Goal: Information Seeking & Learning: Learn about a topic

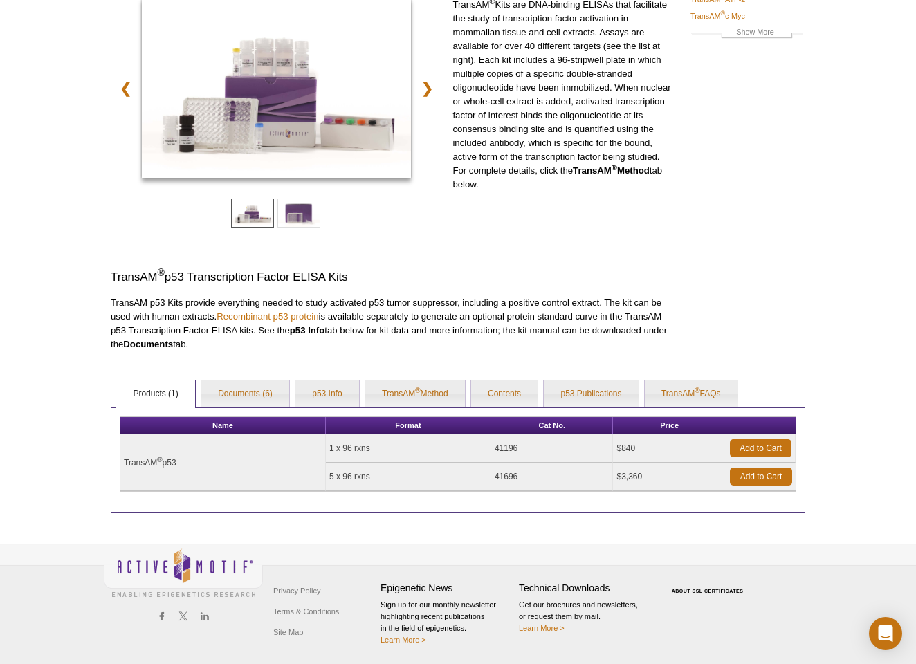
drag, startPoint x: 566, startPoint y: 177, endPoint x: 565, endPoint y: 118, distance: 58.8
click at [565, 119] on p "TransAM ® Kits are DNA-binding ELISAs that facilitate the study of transcriptio…" at bounding box center [562, 95] width 221 height 194
click at [565, 118] on p "TransAM ® Kits are DNA-binding ELISAs that facilitate the study of transcriptio…" at bounding box center [562, 95] width 221 height 194
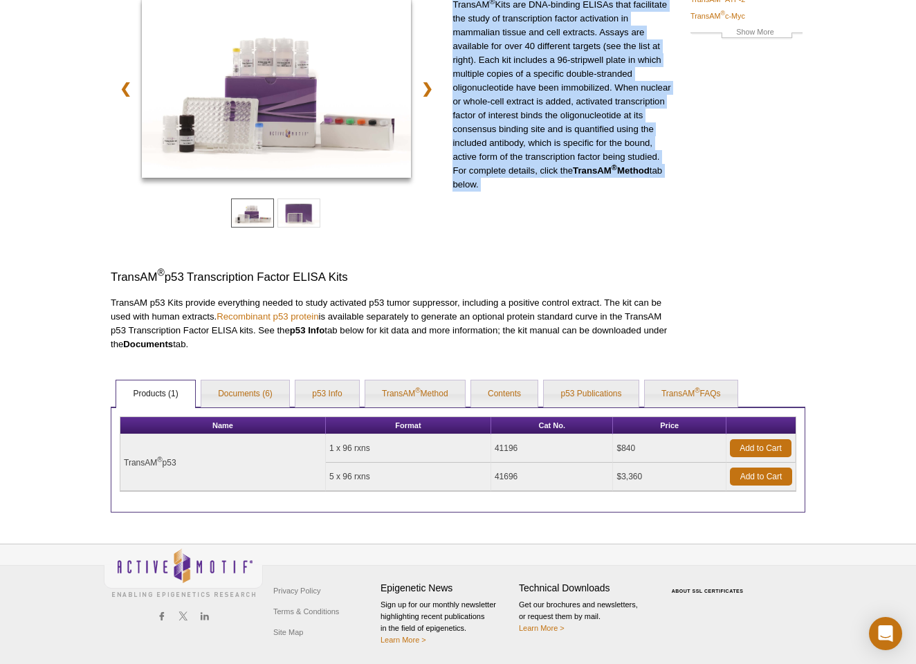
click at [565, 118] on p "TransAM ® Kits are DNA-binding ELISAs that facilitate the study of transcriptio…" at bounding box center [562, 95] width 221 height 194
click at [563, 97] on p "TransAM ® Kits are DNA-binding ELISAs that facilitate the study of transcriptio…" at bounding box center [562, 95] width 221 height 194
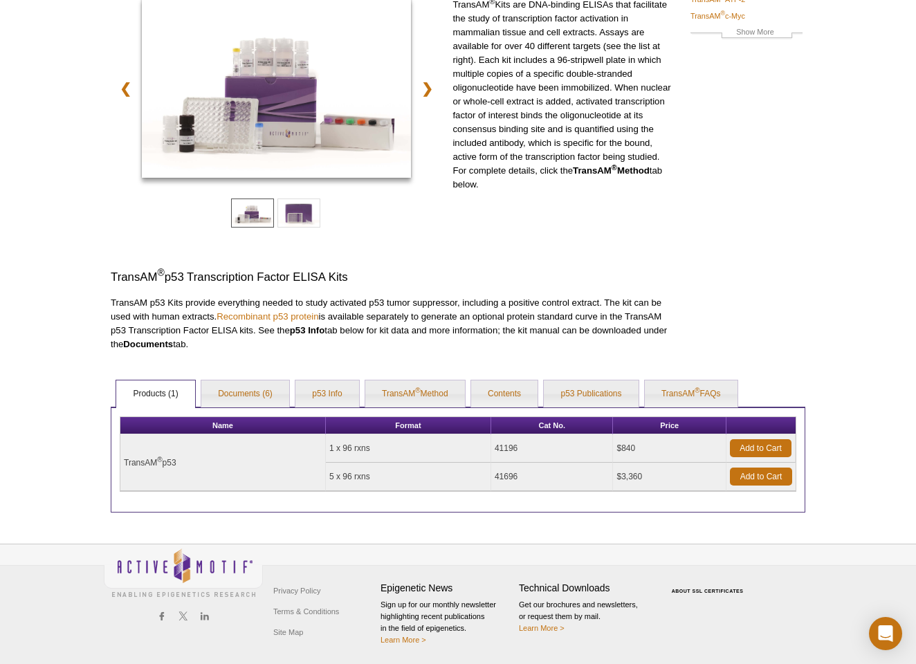
click at [563, 97] on p "TransAM ® Kits are DNA-binding ELISAs that facilitate the study of transcriptio…" at bounding box center [562, 95] width 221 height 194
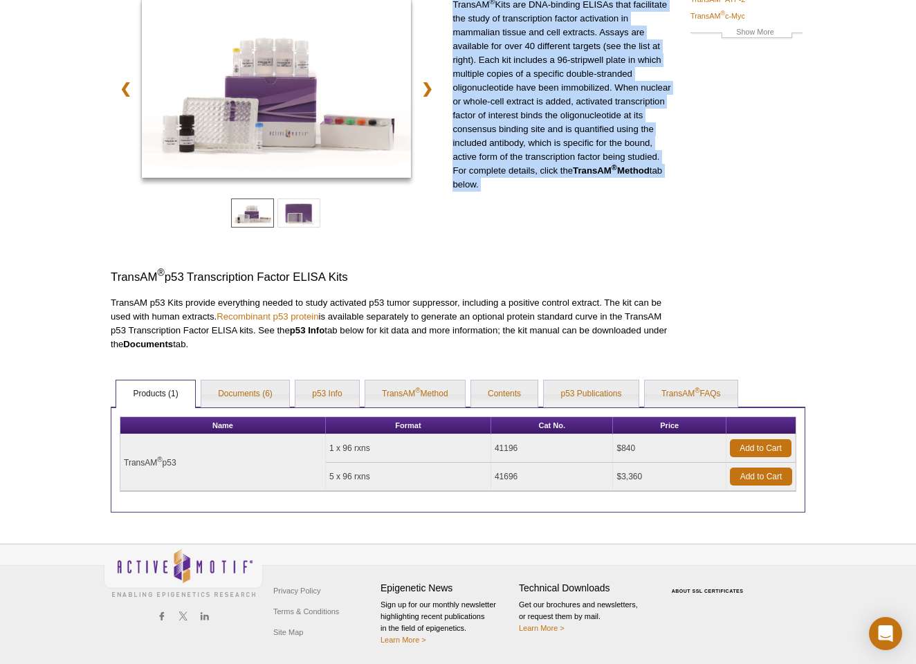
click at [563, 97] on p "TransAM ® Kits are DNA-binding ELISAs that facilitate the study of transcriptio…" at bounding box center [562, 95] width 221 height 194
click at [563, 178] on p "TransAM ® Kits are DNA-binding ELISAs that facilitate the study of transcriptio…" at bounding box center [562, 95] width 221 height 194
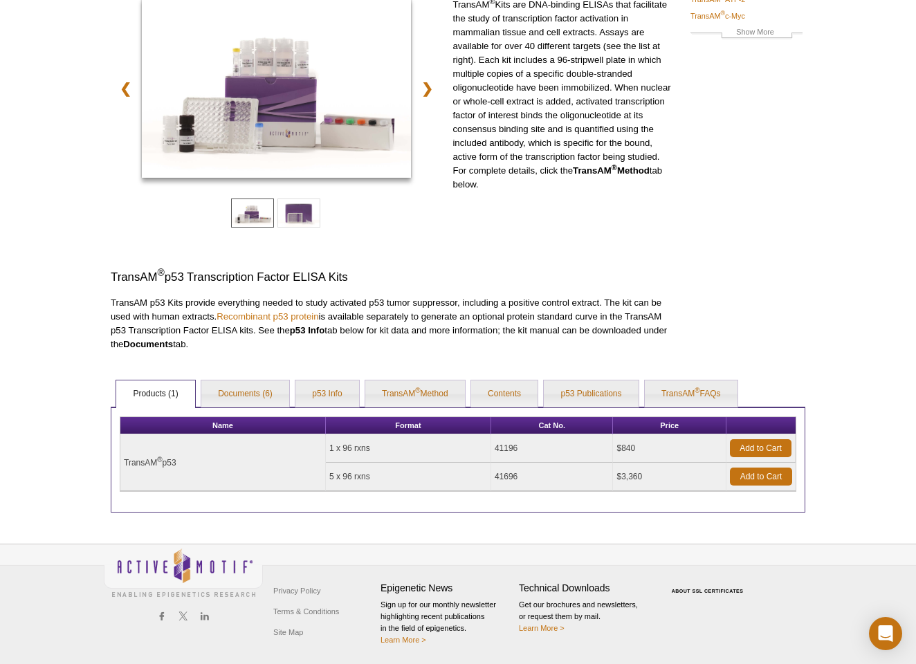
drag, startPoint x: 560, startPoint y: 182, endPoint x: 560, endPoint y: 86, distance: 95.4
click at [560, 87] on p "TransAM ® Kits are DNA-binding ELISAs that facilitate the study of transcriptio…" at bounding box center [562, 95] width 221 height 194
click at [560, 86] on p "TransAM ® Kits are DNA-binding ELISAs that facilitate the study of transcriptio…" at bounding box center [562, 95] width 221 height 194
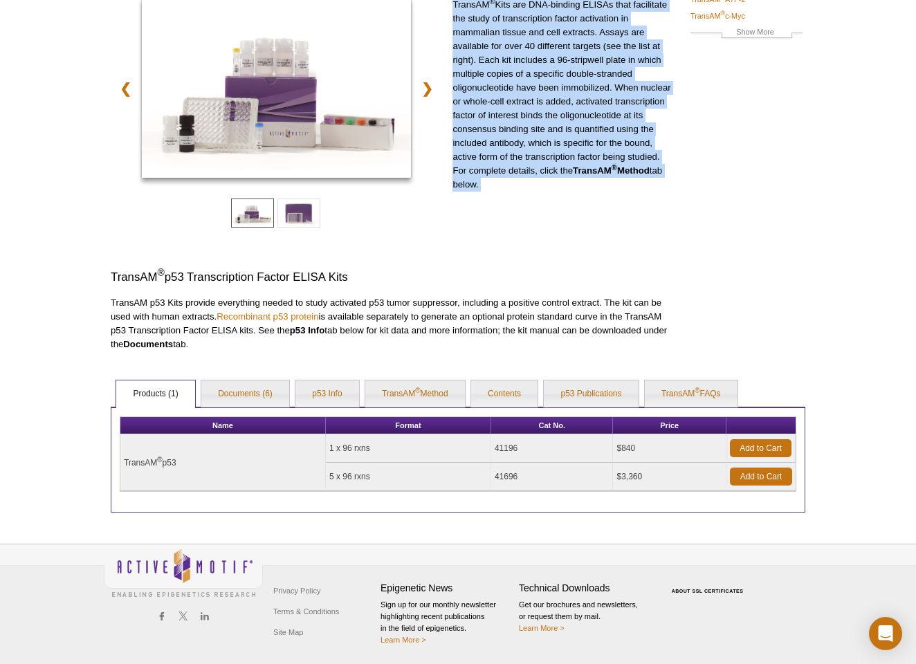
click at [548, 194] on div "TransAM ® Kits are DNA-binding ELISAs that facilitate the study of transcriptio…" at bounding box center [562, 126] width 221 height 257
drag, startPoint x: 548, startPoint y: 194, endPoint x: 535, endPoint y: 94, distance: 100.5
click at [535, 94] on div "TransAM ® Kits are DNA-binding ELISAs that facilitate the study of transcriptio…" at bounding box center [562, 126] width 221 height 257
click at [535, 90] on p "TransAM ® Kits are DNA-binding ELISAs that facilitate the study of transcriptio…" at bounding box center [562, 95] width 221 height 194
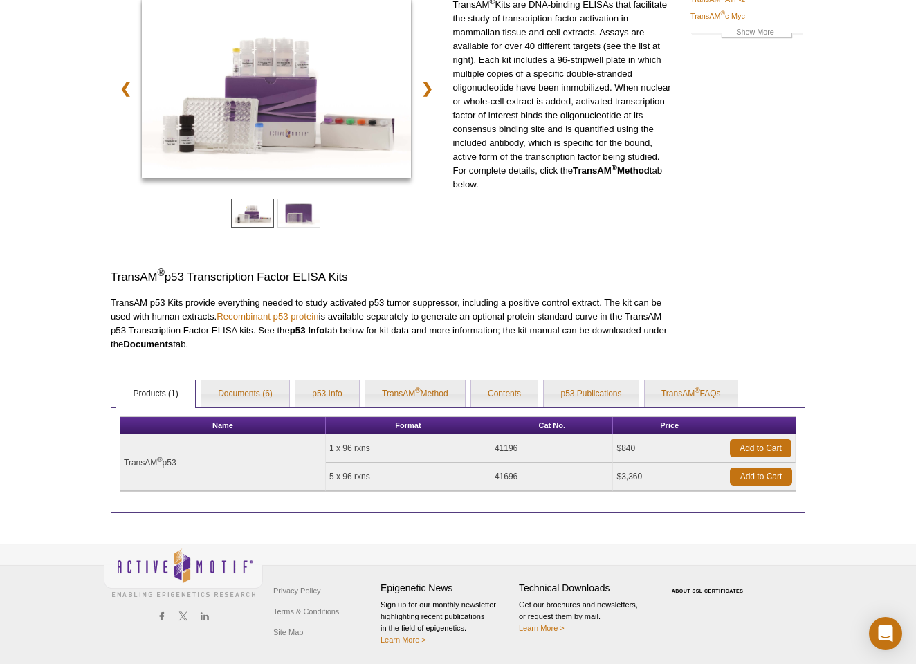
click at [535, 90] on p "TransAM ® Kits are DNA-binding ELISAs that facilitate the study of transcriptio…" at bounding box center [562, 95] width 221 height 194
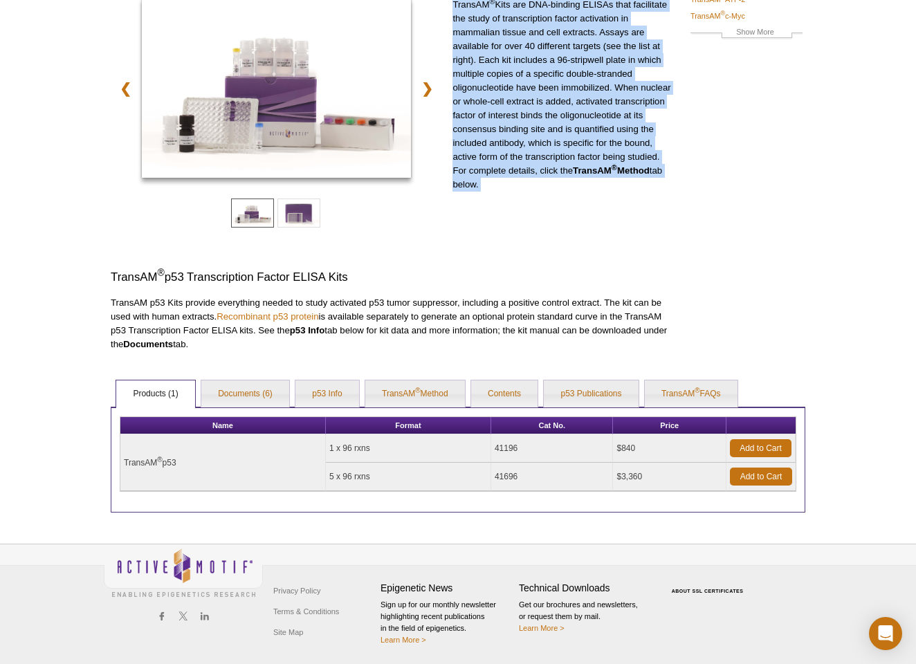
click at [535, 90] on p "TransAM ® Kits are DNA-binding ELISAs that facilitate the study of transcriptio…" at bounding box center [562, 95] width 221 height 194
click at [535, 190] on p "TransAM ® Kits are DNA-binding ELISAs that facilitate the study of transcriptio…" at bounding box center [562, 95] width 221 height 194
drag, startPoint x: 535, startPoint y: 190, endPoint x: 535, endPoint y: 120, distance: 69.2
click at [535, 121] on p "TransAM ® Kits are DNA-binding ELISAs that facilitate the study of transcriptio…" at bounding box center [562, 95] width 221 height 194
click at [535, 120] on p "TransAM ® Kits are DNA-binding ELISAs that facilitate the study of transcriptio…" at bounding box center [562, 95] width 221 height 194
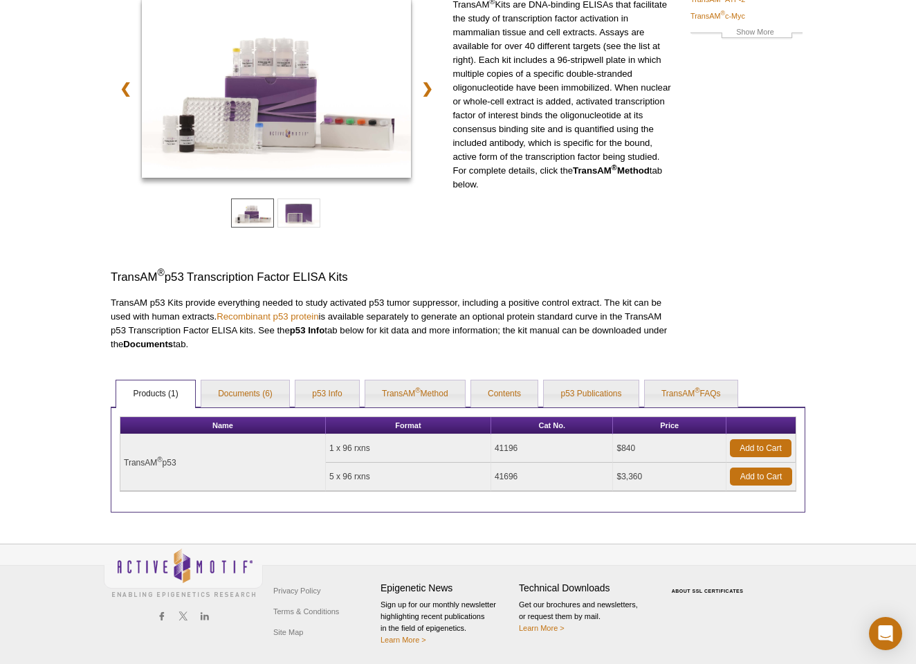
click at [535, 120] on p "TransAM ® Kits are DNA-binding ELISAs that facilitate the study of transcriptio…" at bounding box center [562, 95] width 221 height 194
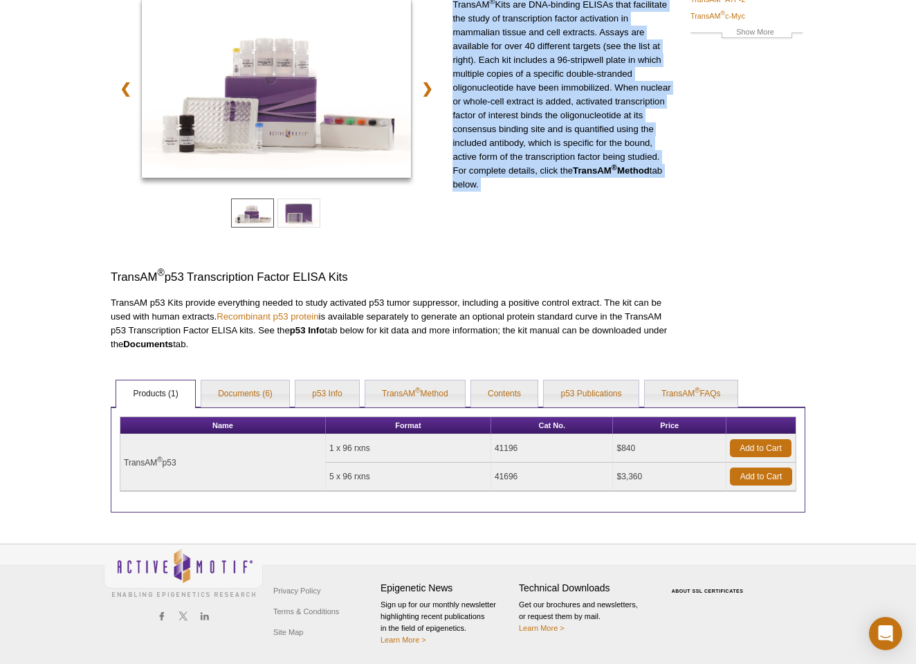
click at [535, 120] on p "TransAM ® Kits are DNA-binding ELISAs that facilitate the study of transcriptio…" at bounding box center [562, 95] width 221 height 194
click at [579, 219] on div "TransAM ® Kits are DNA-binding ELISAs that facilitate the study of transcriptio…" at bounding box center [562, 126] width 221 height 257
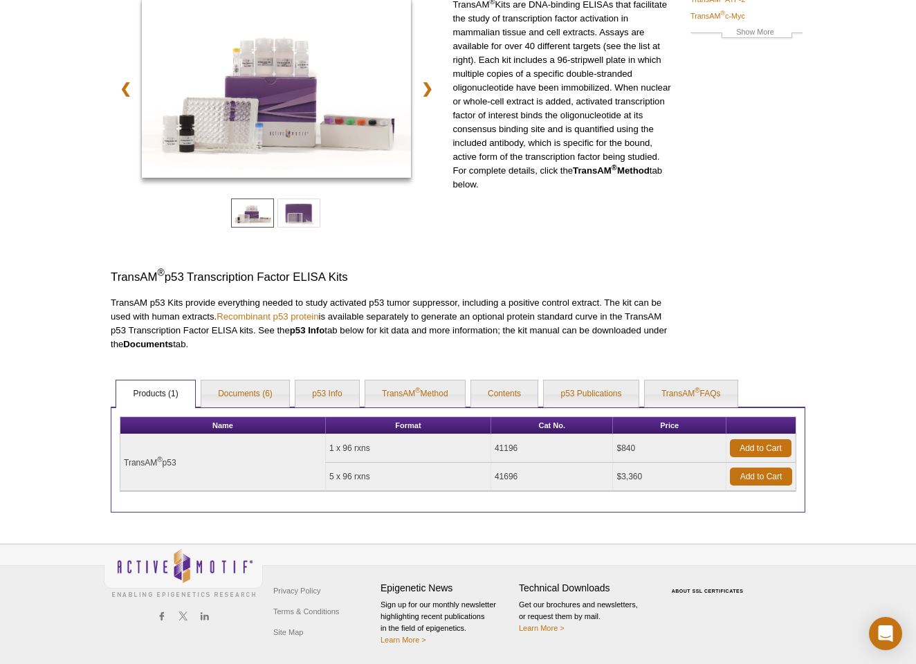
click at [627, 273] on h3 "TransAM ® p53 Transcription Factor ELISA Kits" at bounding box center [392, 277] width 563 height 17
drag, startPoint x: 608, startPoint y: 312, endPoint x: 609, endPoint y: 212, distance: 100.3
click at [609, 212] on div "❮ ❯ TransAM ® Kits are DNA-binding ELISAs that facilitate the study of transcri…" at bounding box center [392, 174] width 563 height 353
click at [609, 212] on div "TransAM ® Kits are DNA-binding ELISAs that facilitate the study of transcriptio…" at bounding box center [562, 126] width 221 height 257
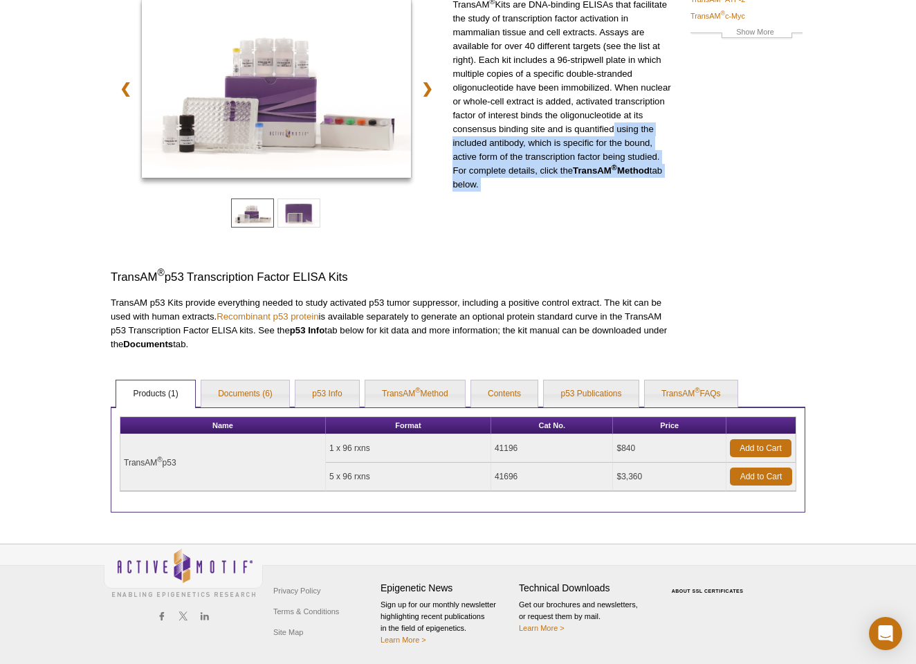
drag, startPoint x: 607, startPoint y: 126, endPoint x: 608, endPoint y: 261, distance: 135.6
click at [608, 261] on div "❮ ❯ TransAM ® Kits are DNA-binding ELISAs that facilitate the study of transcri…" at bounding box center [392, 174] width 563 height 353
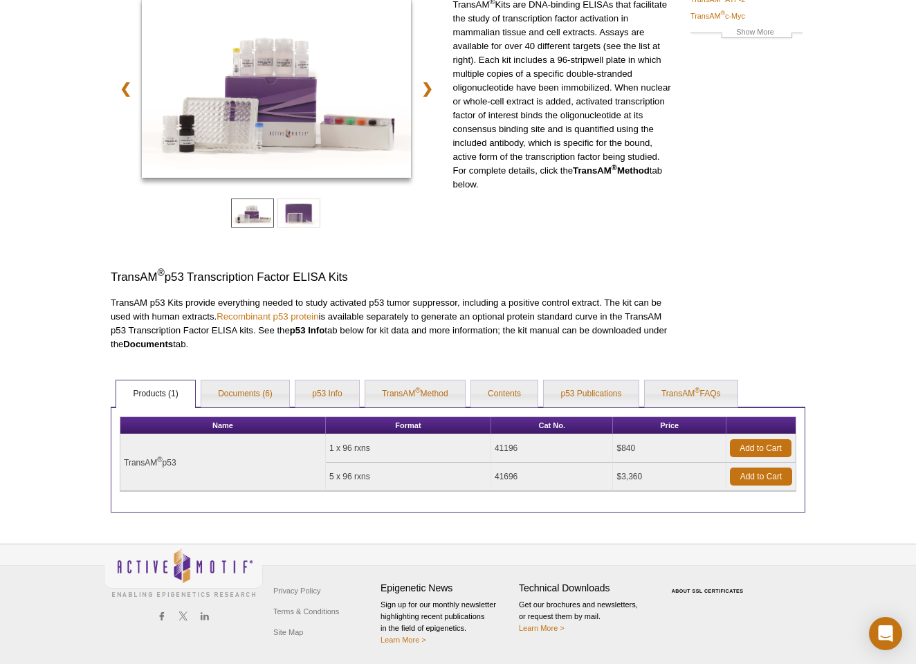
drag, startPoint x: 595, startPoint y: 327, endPoint x: 595, endPoint y: 178, distance: 149.4
click at [595, 178] on div "❮ ❯ TransAM ® Kits are DNA-binding ELISAs that facilitate the study of transcri…" at bounding box center [392, 174] width 563 height 353
click at [595, 178] on p "TransAM ® Kits are DNA-binding ELISAs that facilitate the study of transcriptio…" at bounding box center [562, 95] width 221 height 194
drag, startPoint x: 595, startPoint y: 178, endPoint x: 599, endPoint y: 350, distance: 172.3
click at [598, 349] on div "❮ ❯ TransAM ® Kits are DNA-binding ELISAs that facilitate the study of transcri…" at bounding box center [392, 174] width 563 height 353
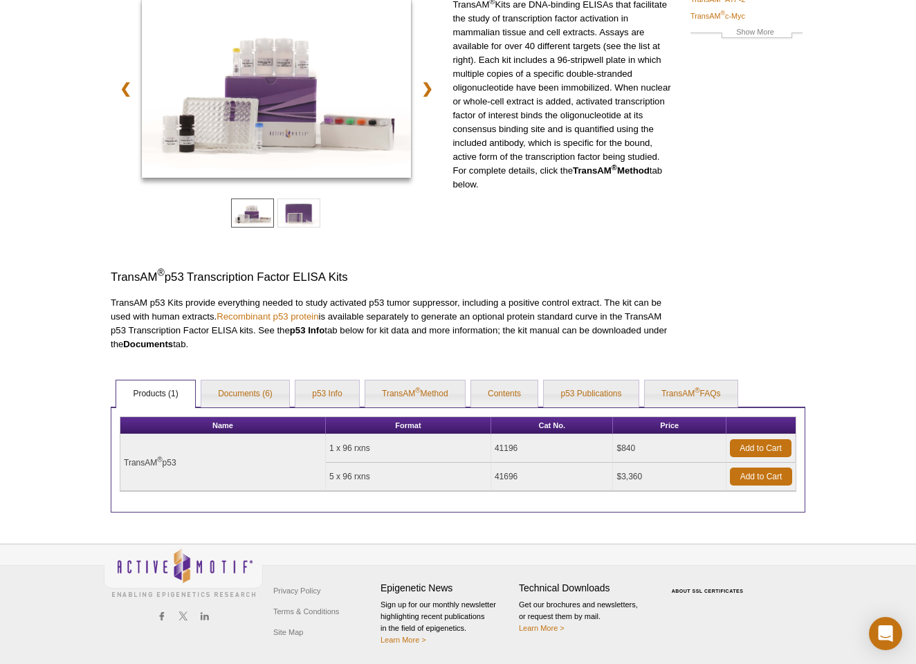
click at [599, 350] on p "TransAM p53 Kits provide everything needed to study activated p53 tumor suppres…" at bounding box center [392, 323] width 563 height 55
drag, startPoint x: 599, startPoint y: 350, endPoint x: 600, endPoint y: 193, distance: 157.0
click at [599, 194] on div "❮ ❯ TransAM ® Kits are DNA-binding ELISAs that facilitate the study of transcri…" at bounding box center [392, 174] width 563 height 353
click at [600, 193] on div "TransAM ® Kits are DNA-binding ELISAs that facilitate the study of transcriptio…" at bounding box center [562, 126] width 221 height 257
drag, startPoint x: 600, startPoint y: 193, endPoint x: 593, endPoint y: 338, distance: 145.4
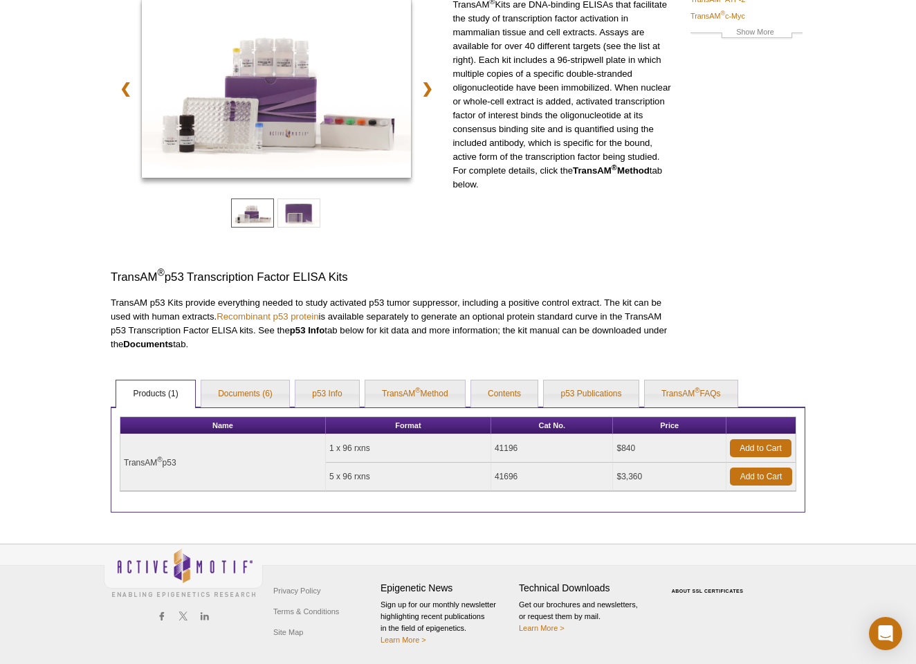
click at [594, 338] on div "❮ ❯ TransAM ® Kits are DNA-binding ELISAs that facilitate the study of transcri…" at bounding box center [392, 174] width 563 height 353
click at [593, 338] on p "TransAM p53 Kits provide everything needed to study activated p53 tumor suppres…" at bounding box center [392, 323] width 563 height 55
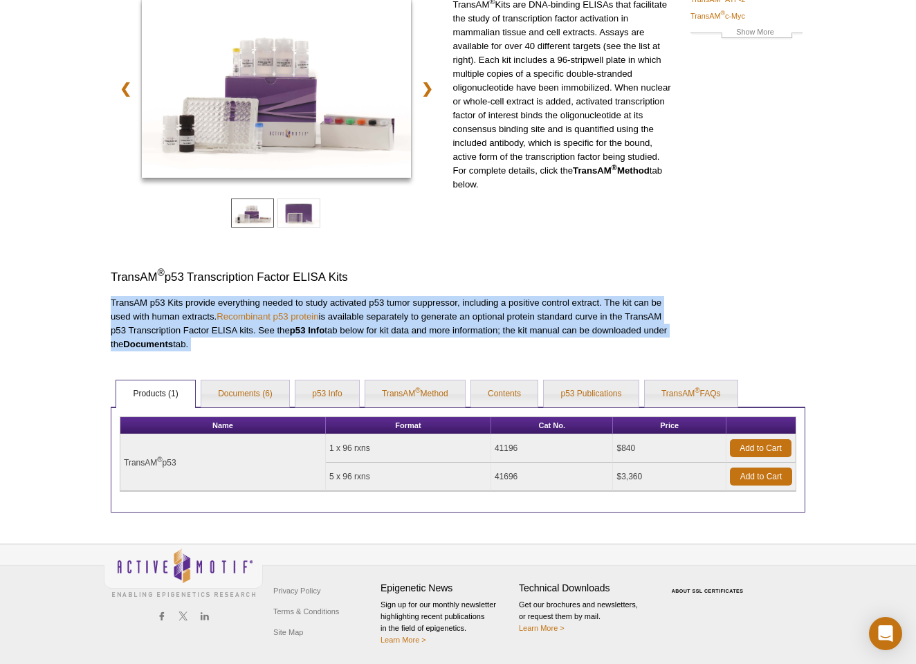
click at [696, 268] on div "AVAILABLE PRODUCTS TransAM ® AP-1 TransAM ® ATF-2 TransAM ® c-Myc TransAM ® C/E…" at bounding box center [458, 227] width 708 height 571
drag, startPoint x: 661, startPoint y: 293, endPoint x: 641, endPoint y: 333, distance: 43.9
click at [641, 333] on div "❮ ❯ TransAM ® Kits are DNA-binding ELISAs that facilitate the study of transcri…" at bounding box center [392, 174] width 563 height 353
click at [641, 333] on p "TransAM p53 Kits provide everything needed to study activated p53 tumor suppres…" at bounding box center [392, 323] width 563 height 55
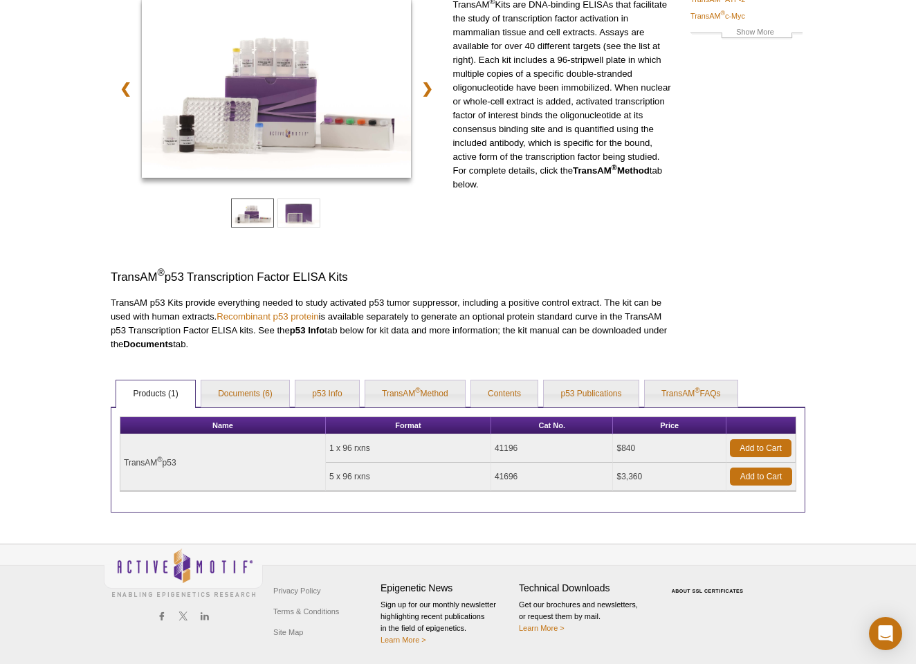
click at [641, 333] on p "TransAM p53 Kits provide everything needed to study activated p53 tumor suppres…" at bounding box center [392, 323] width 563 height 55
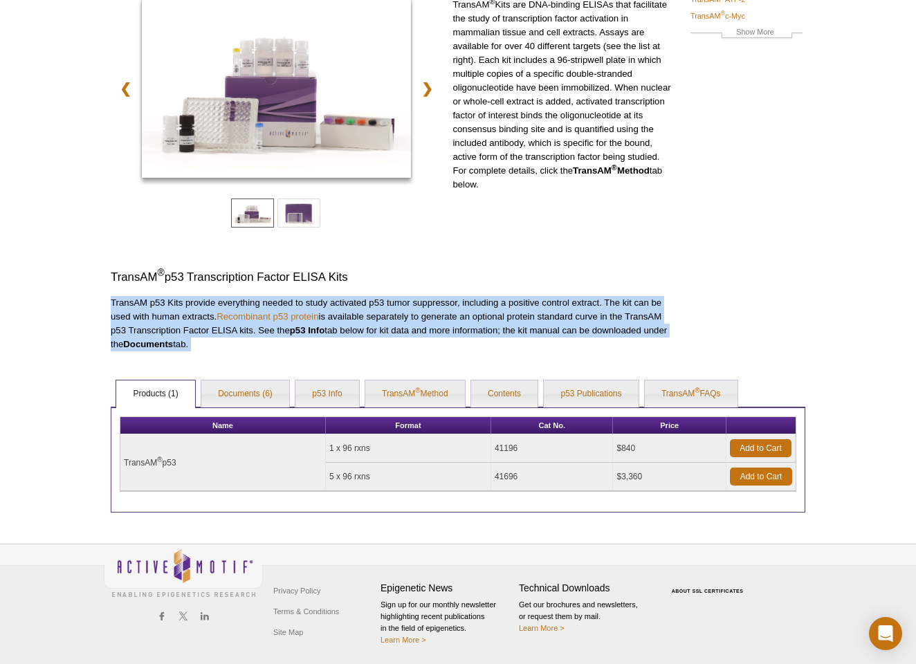
click at [641, 333] on p "TransAM p53 Kits provide everything needed to study activated p53 tumor suppres…" at bounding box center [392, 323] width 563 height 55
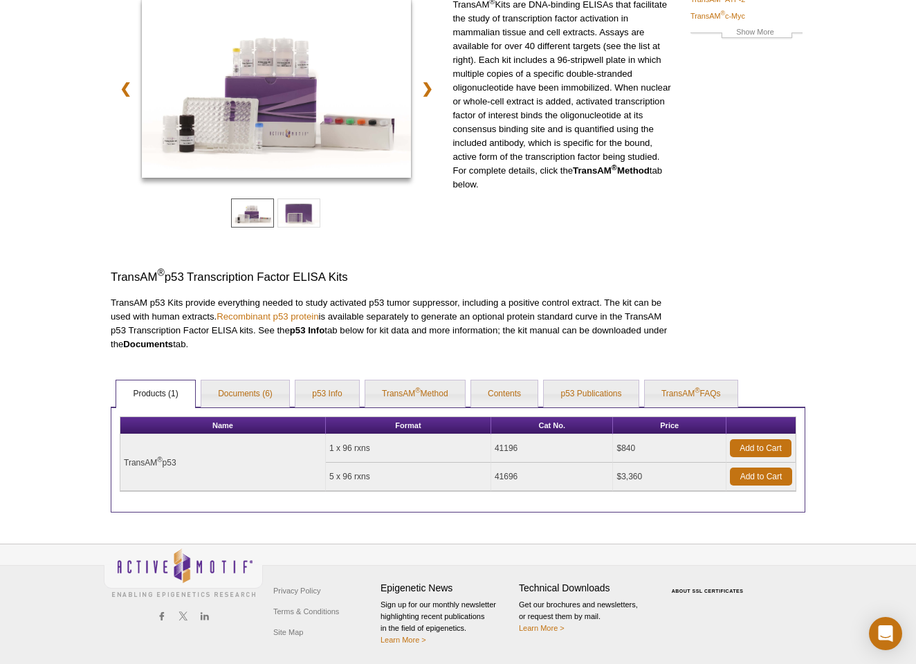
click at [641, 333] on p "TransAM p53 Kits provide everything needed to study activated p53 tumor suppres…" at bounding box center [392, 323] width 563 height 55
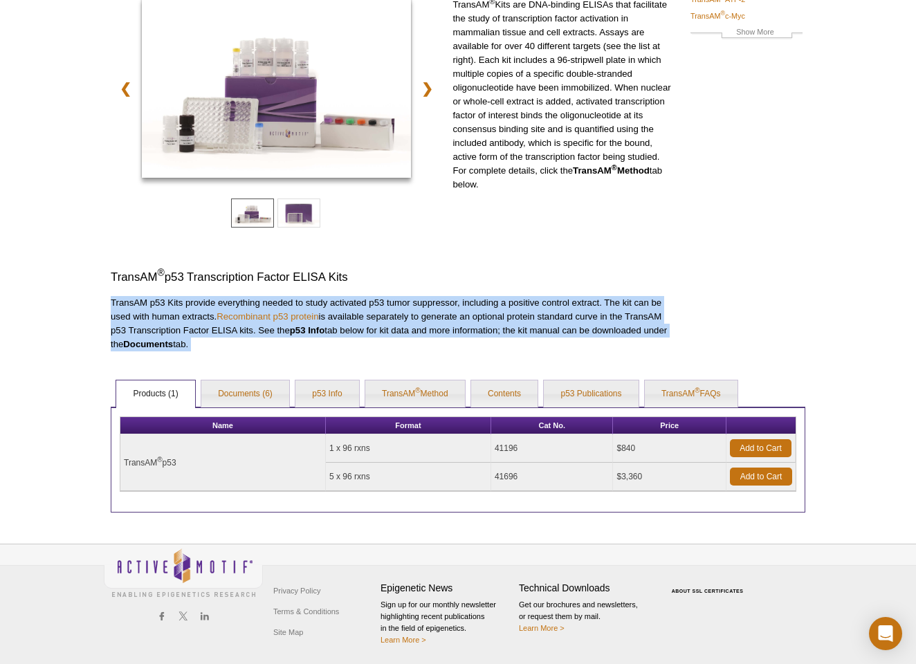
click at [641, 333] on p "TransAM p53 Kits provide everything needed to study activated p53 tumor suppres…" at bounding box center [392, 323] width 563 height 55
click at [636, 339] on p "TransAM p53 Kits provide everything needed to study activated p53 tumor suppres…" at bounding box center [392, 323] width 563 height 55
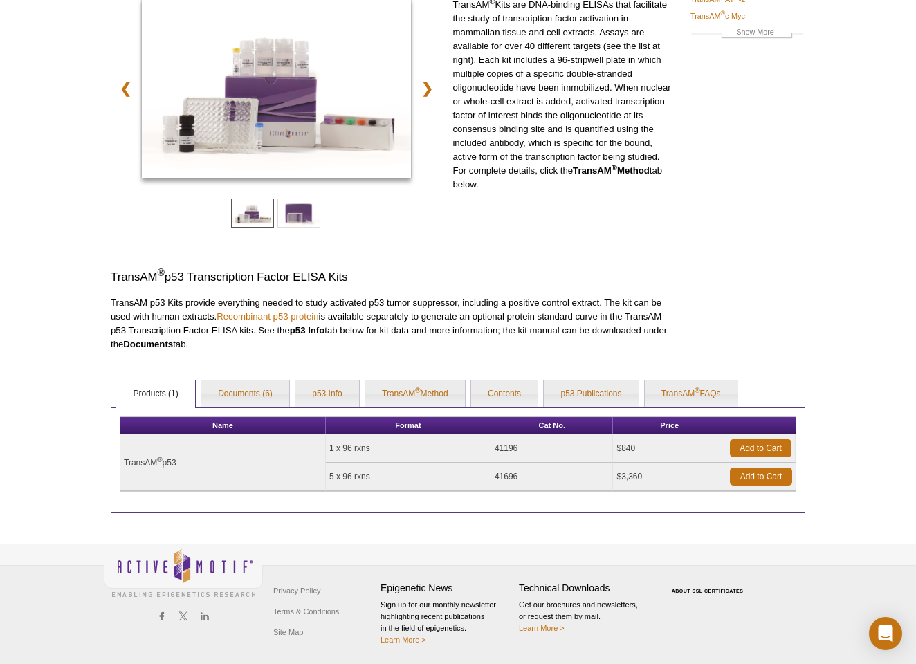
drag, startPoint x: 636, startPoint y: 339, endPoint x: 645, endPoint y: 239, distance: 100.1
click at [645, 241] on div "❮ ❯ TransAM ® Kits are DNA-binding ELISAs that facilitate the study of transcri…" at bounding box center [392, 174] width 563 height 353
click at [645, 239] on div "TransAM ® Kits are DNA-binding ELISAs that facilitate the study of transcriptio…" at bounding box center [562, 126] width 221 height 257
drag, startPoint x: 638, startPoint y: 243, endPoint x: 616, endPoint y: 327, distance: 86.6
click at [616, 327] on div "❮ ❯ TransAM ® Kits are DNA-binding ELISAs that facilitate the study of transcri…" at bounding box center [392, 174] width 563 height 353
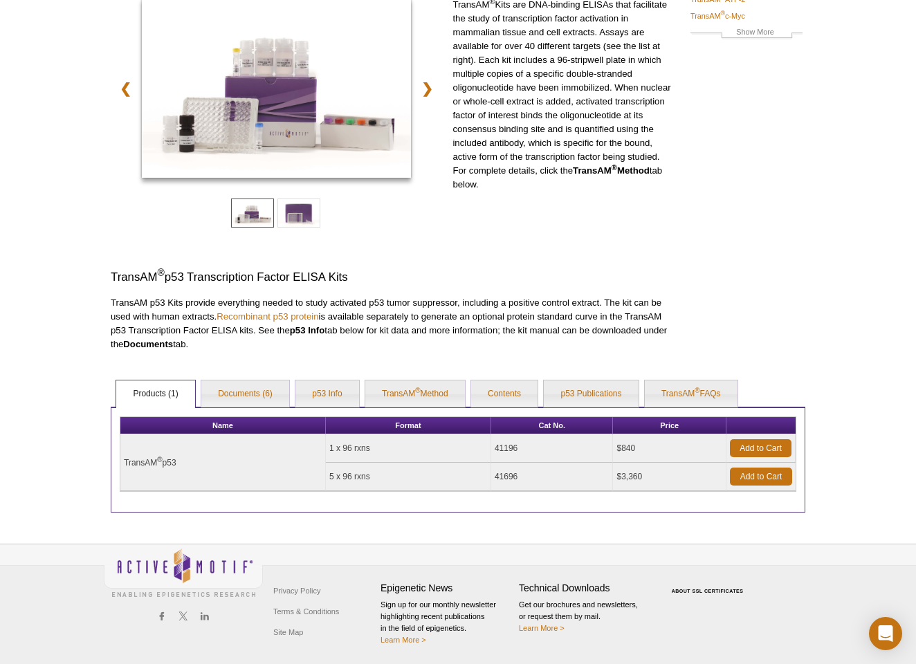
click at [616, 327] on p "TransAM p53 Kits provide everything needed to study activated p53 tumor suppres…" at bounding box center [392, 323] width 563 height 55
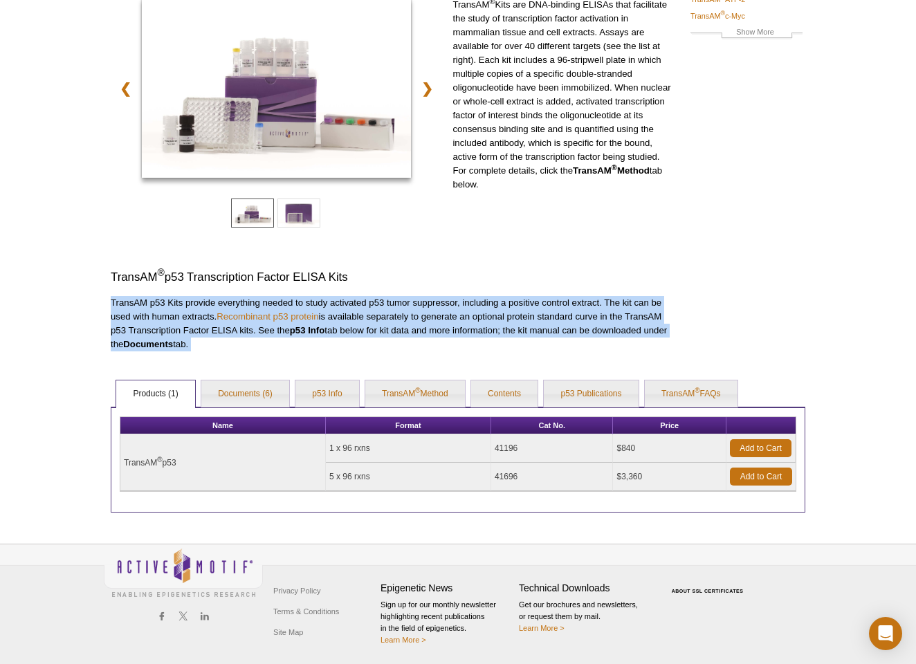
click at [714, 289] on div "AVAILABLE PRODUCTS TransAM ® AP-1 TransAM ® ATF-2 TransAM ® c-Myc TransAM ® C/E…" at bounding box center [458, 227] width 708 height 571
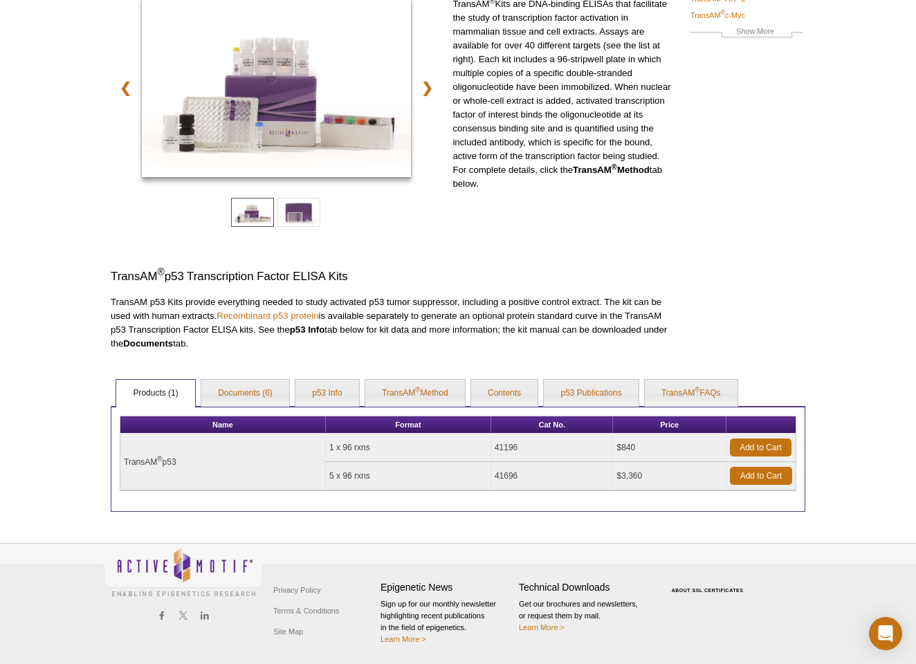
scroll to position [165, 0]
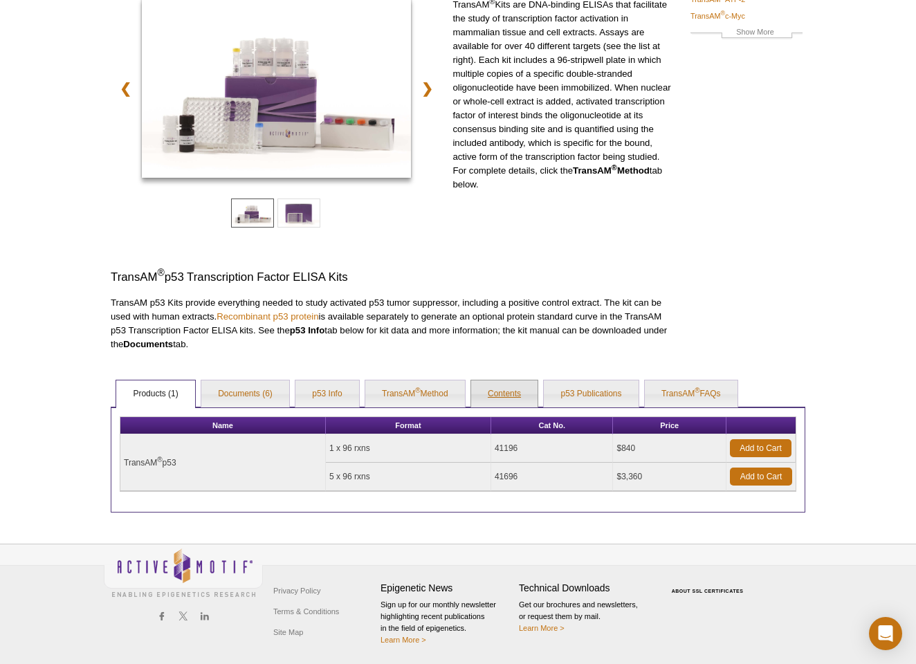
click at [493, 398] on link "Contents" at bounding box center [504, 394] width 66 height 28
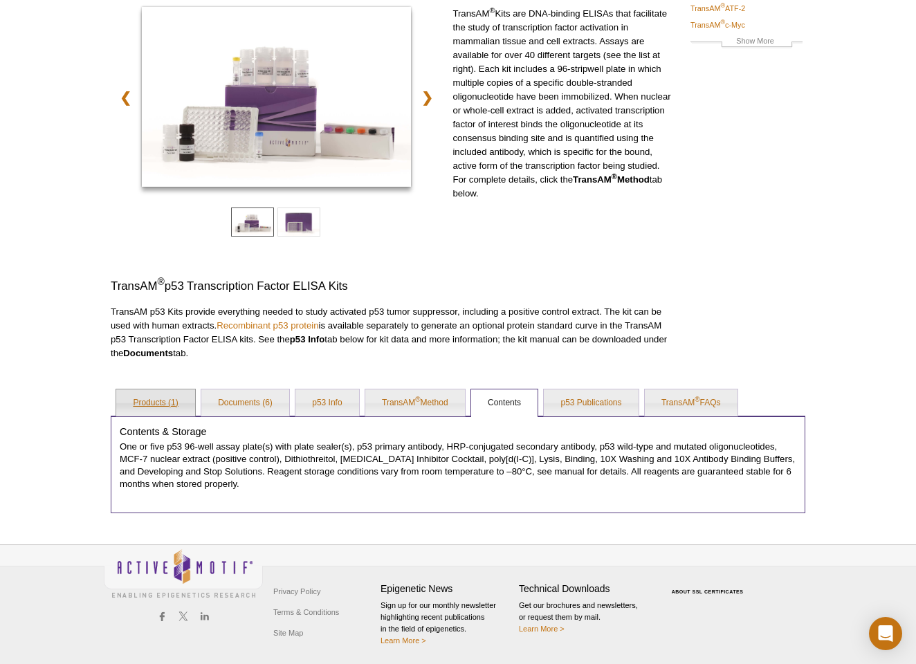
click at [150, 407] on link "Products (1)" at bounding box center [155, 403] width 78 height 28
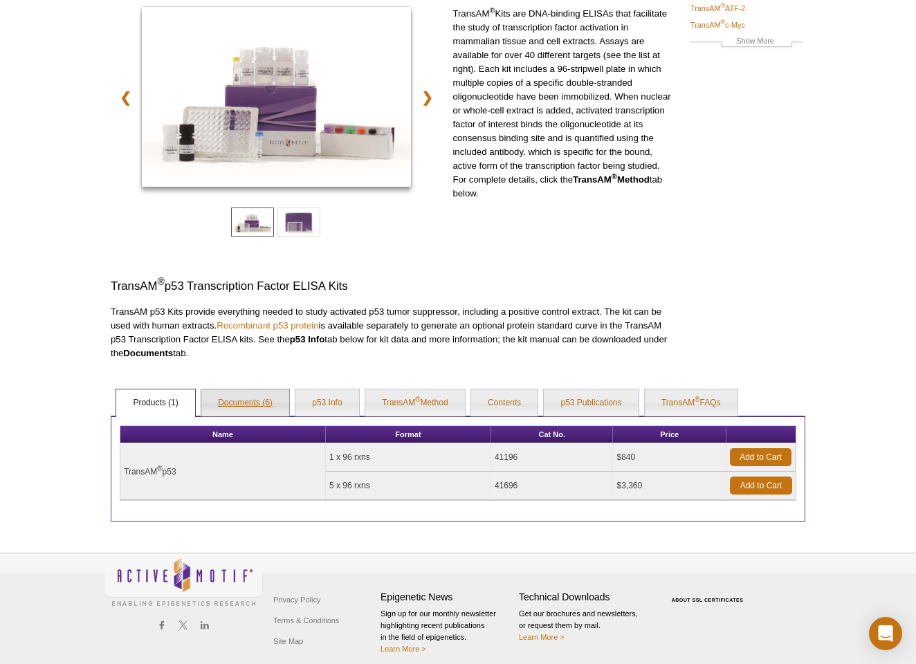
click at [261, 398] on link "Documents (6)" at bounding box center [245, 403] width 88 height 28
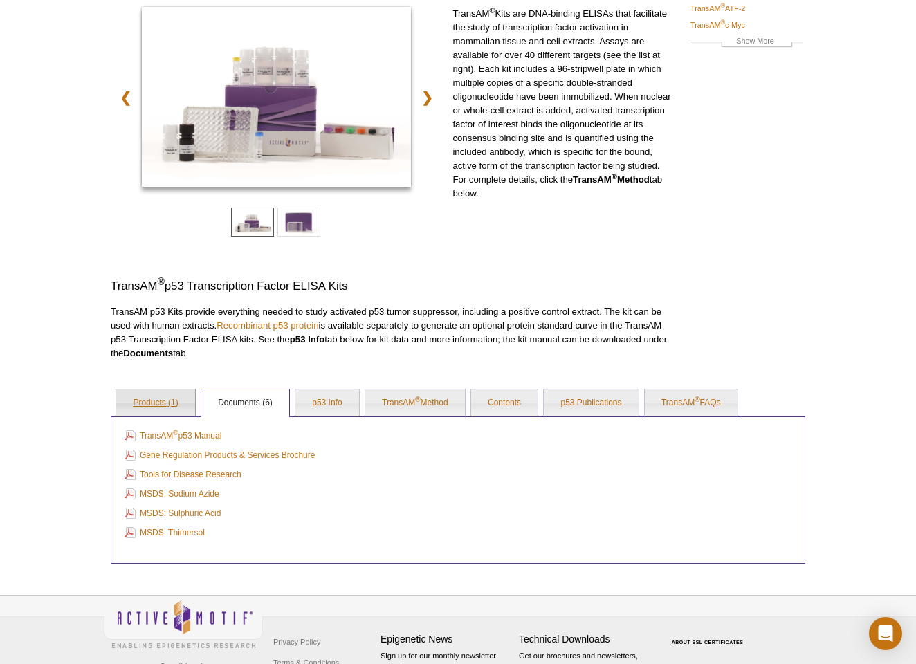
click at [163, 414] on link "Products (1)" at bounding box center [155, 403] width 78 height 28
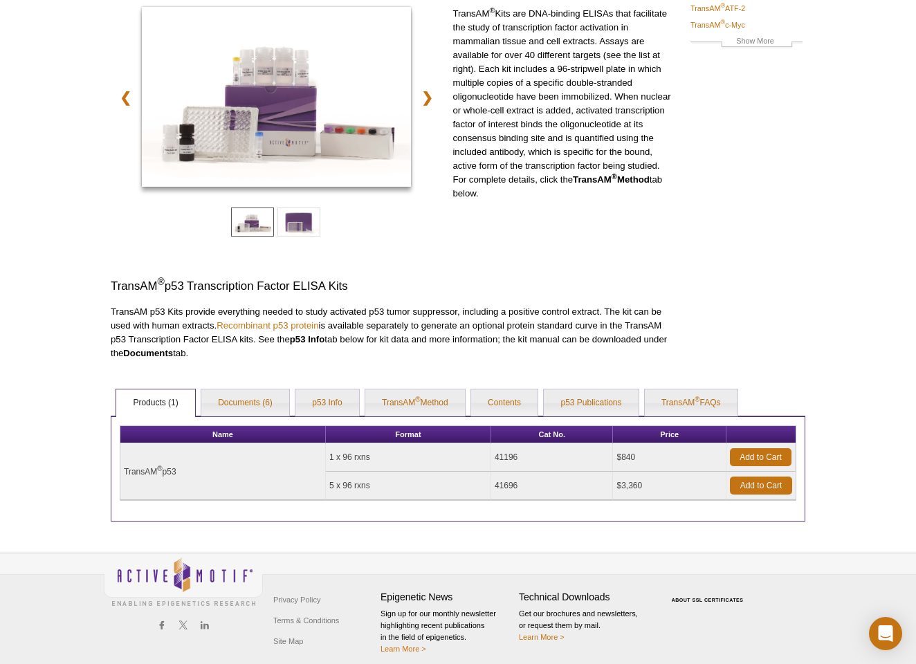
drag, startPoint x: 499, startPoint y: 218, endPoint x: 499, endPoint y: 65, distance: 152.9
click at [499, 65] on div "TransAM ® Kits are DNA-binding ELISAs that facilitate the study of transcriptio…" at bounding box center [562, 135] width 221 height 257
click at [499, 65] on p "TransAM ® Kits are DNA-binding ELISAs that facilitate the study of transcriptio…" at bounding box center [562, 104] width 221 height 194
click at [811, 267] on div "AVAILABLE PRODUCTS TransAM ® AP-1 TransAM ® ATF-2 TransAM ® c-Myc TransAM ® C/E…" at bounding box center [458, 236] width 708 height 571
